Goal: Information Seeking & Learning: Learn about a topic

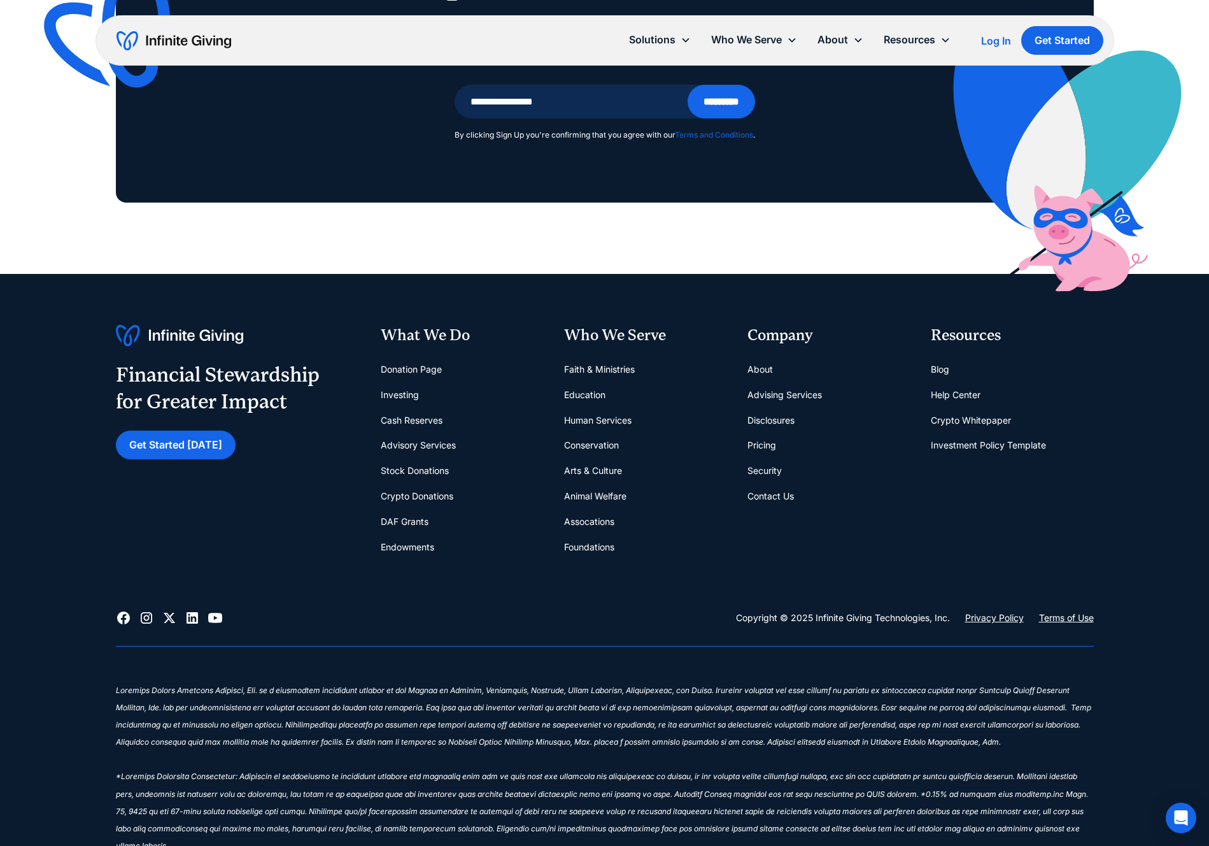
scroll to position [2847, 0]
click at [942, 356] on link "Blog" at bounding box center [940, 368] width 18 height 25
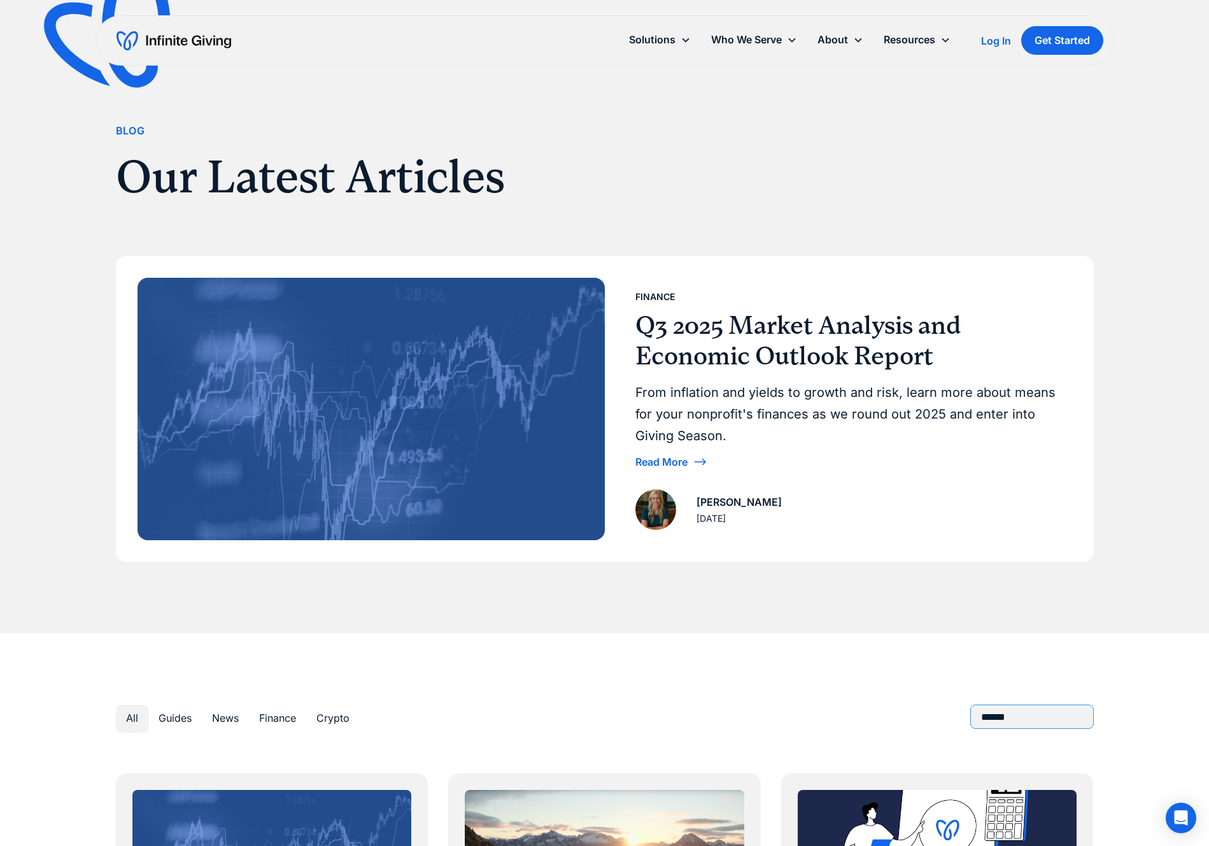
click at [993, 721] on input "Blog Search" at bounding box center [1032, 716] width 124 height 24
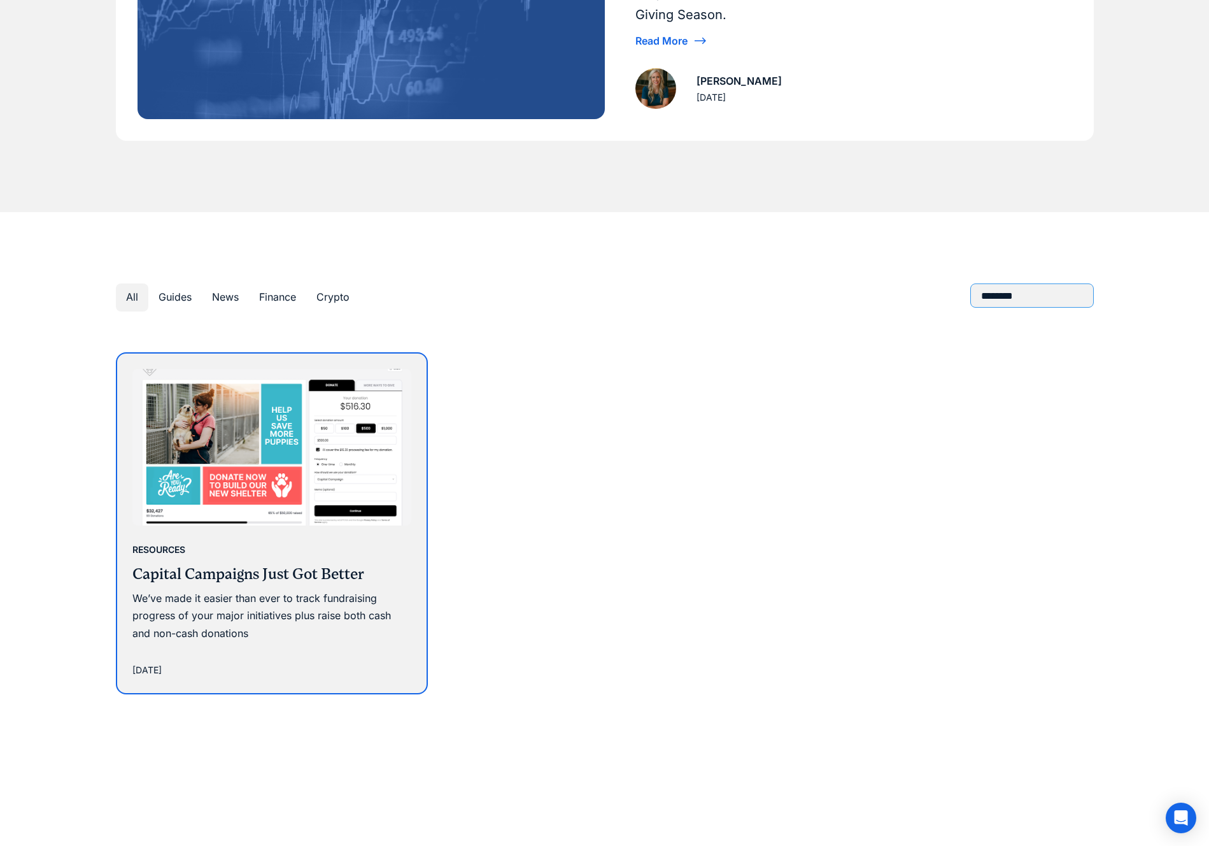
scroll to position [422, 0]
type input "********"
click at [228, 585] on div "Resources Capital Campaigns Just Got Better We’ve made it easier than ever to t…" at bounding box center [272, 589] width 280 height 101
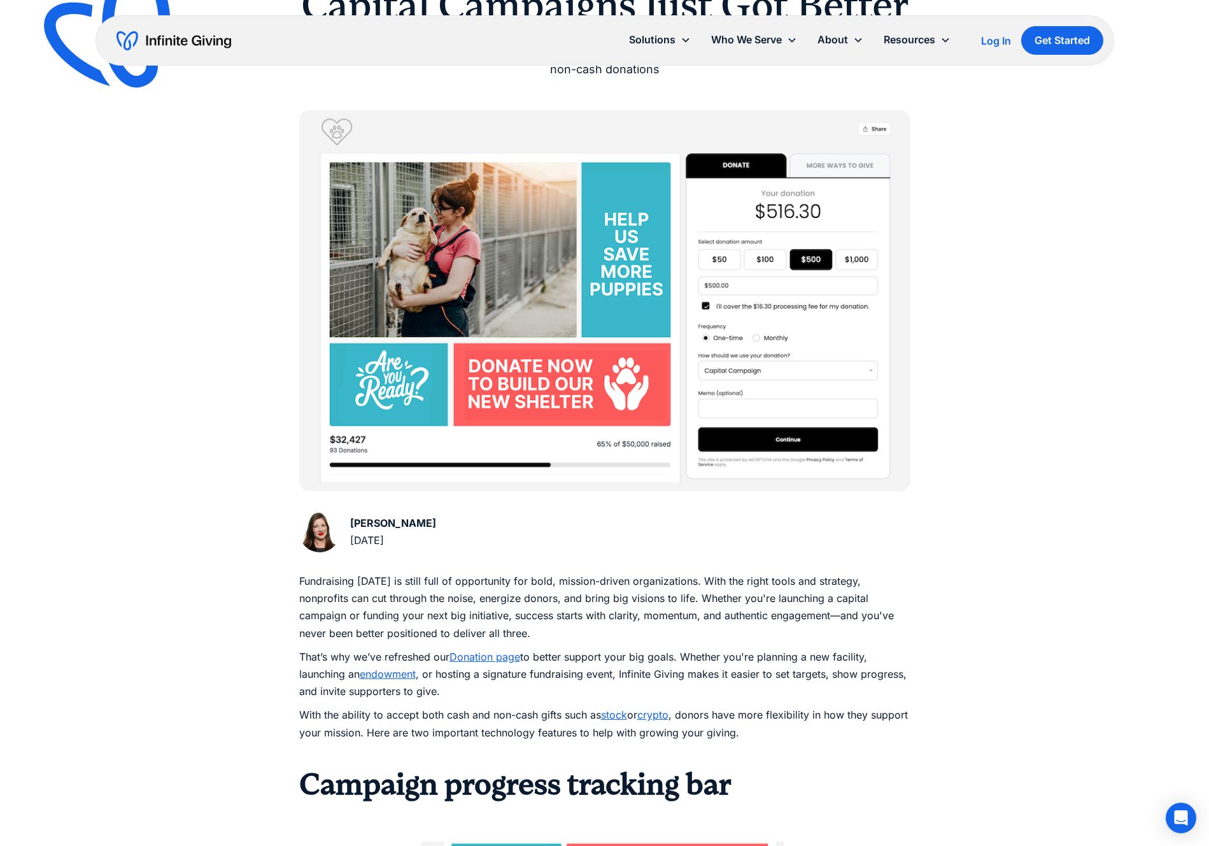
scroll to position [190, 0]
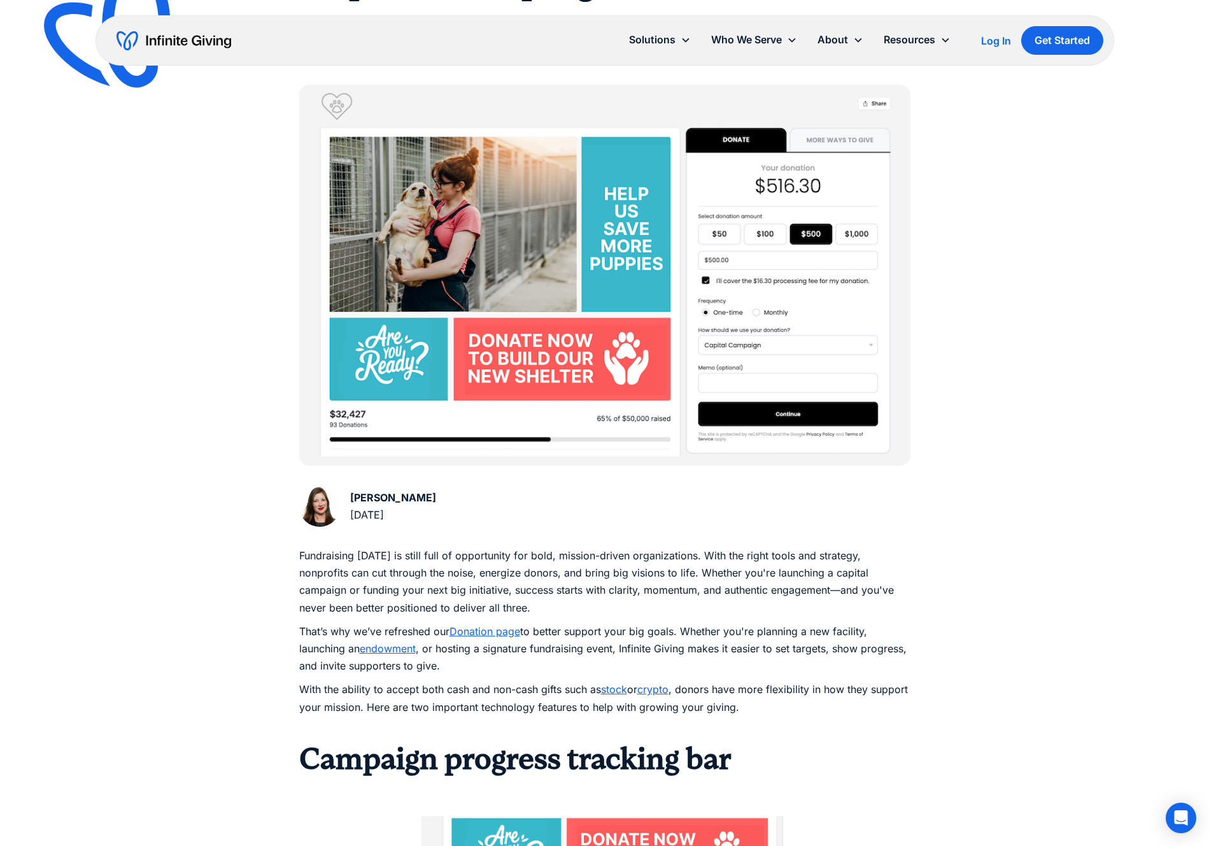
click at [478, 627] on link "Donation page" at bounding box center [485, 631] width 71 height 13
